Goal: Information Seeking & Learning: Learn about a topic

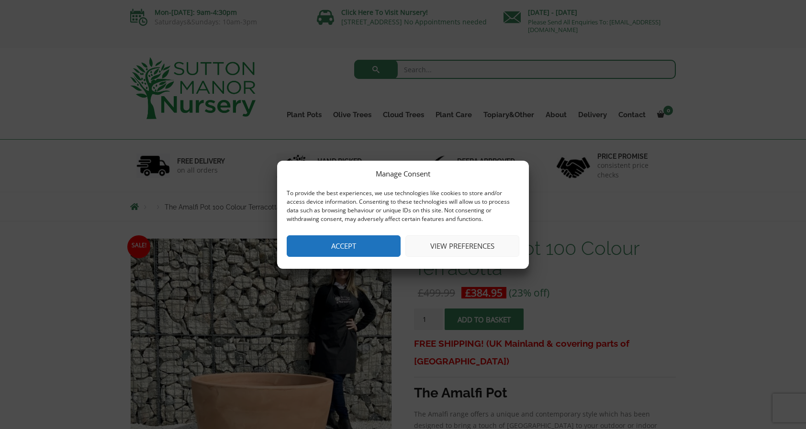
click at [325, 243] on button "Accept" at bounding box center [344, 246] width 114 height 22
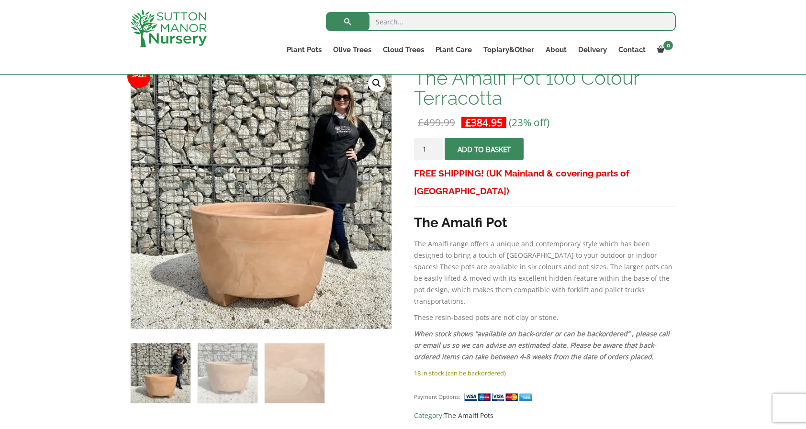
scroll to position [191, 0]
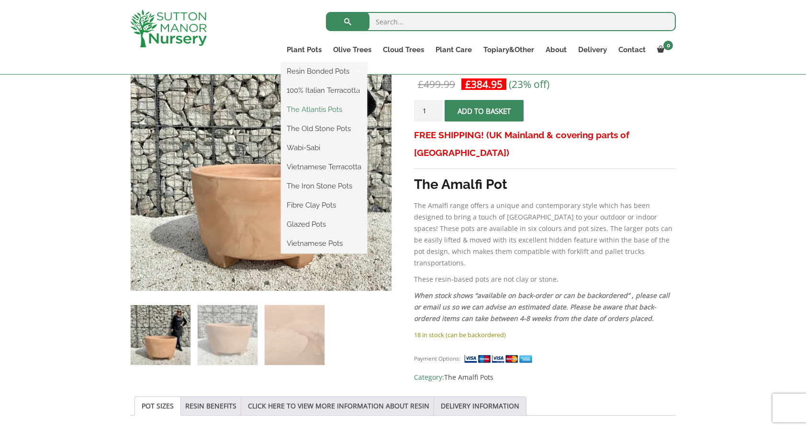
click at [309, 107] on link "The Atlantis Pots" at bounding box center [324, 109] width 86 height 14
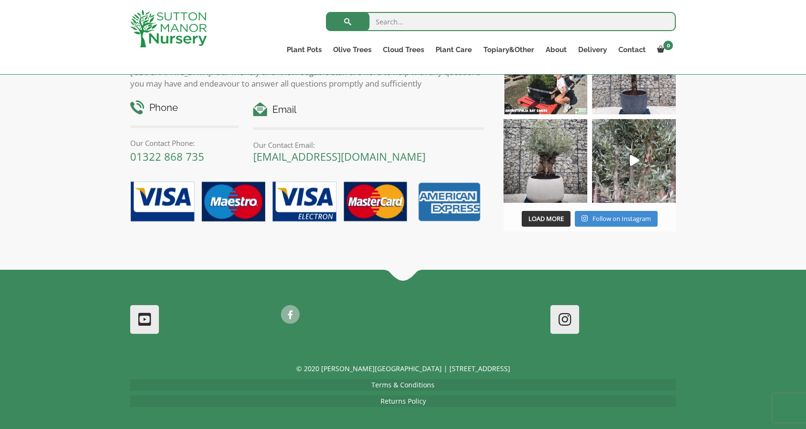
scroll to position [1198, 0]
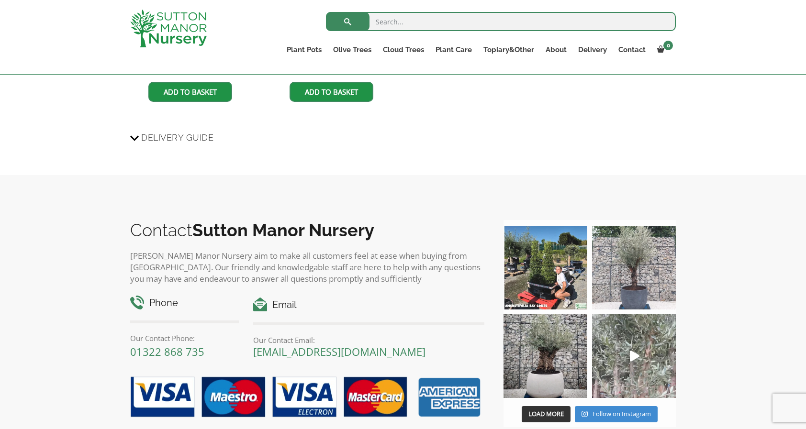
scroll to position [1244, 0]
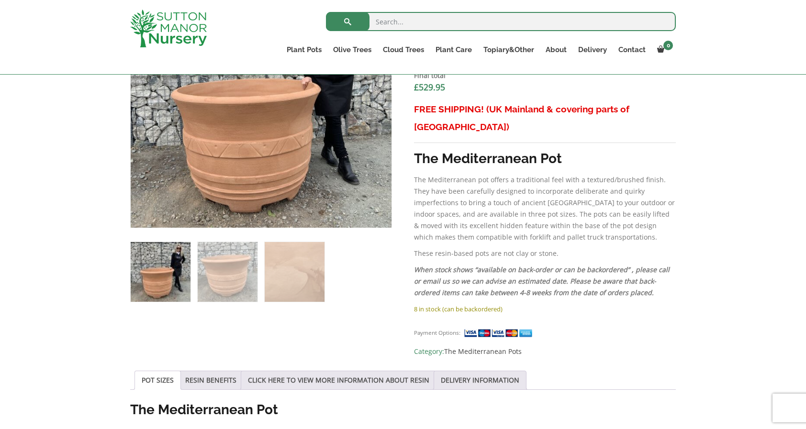
scroll to position [421, 0]
